Goal: Task Accomplishment & Management: Use online tool/utility

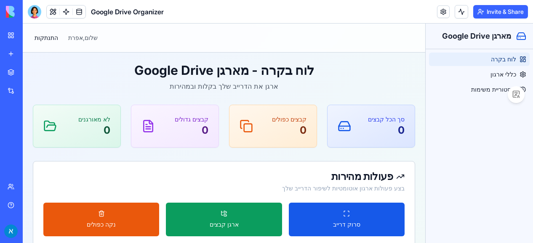
click at [10, 32] on link "My Workspace" at bounding box center [20, 35] width 34 height 17
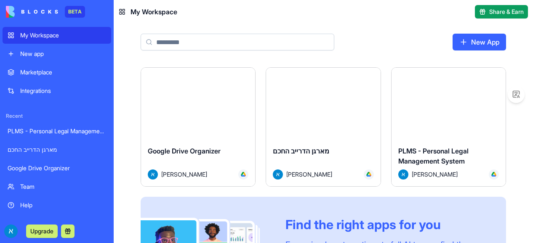
scroll to position [35, 0]
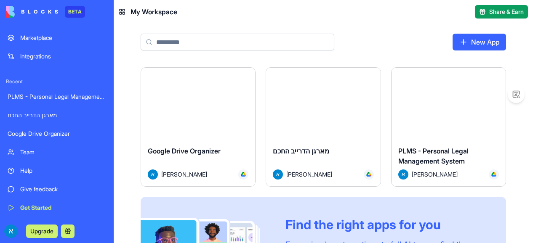
click at [26, 54] on div "Integrations" at bounding box center [63, 56] width 86 height 8
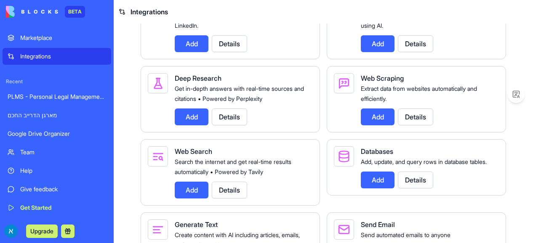
scroll to position [1286, 0]
click at [227, 184] on button "Details" at bounding box center [229, 189] width 35 height 17
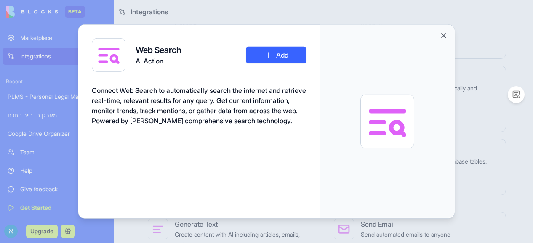
click at [275, 59] on button "Add" at bounding box center [276, 55] width 61 height 17
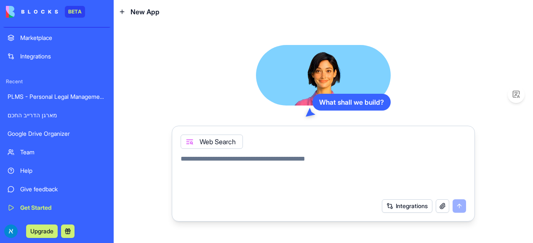
click at [442, 206] on button "button" at bounding box center [442, 206] width 13 height 13
